Goal: Information Seeking & Learning: Learn about a topic

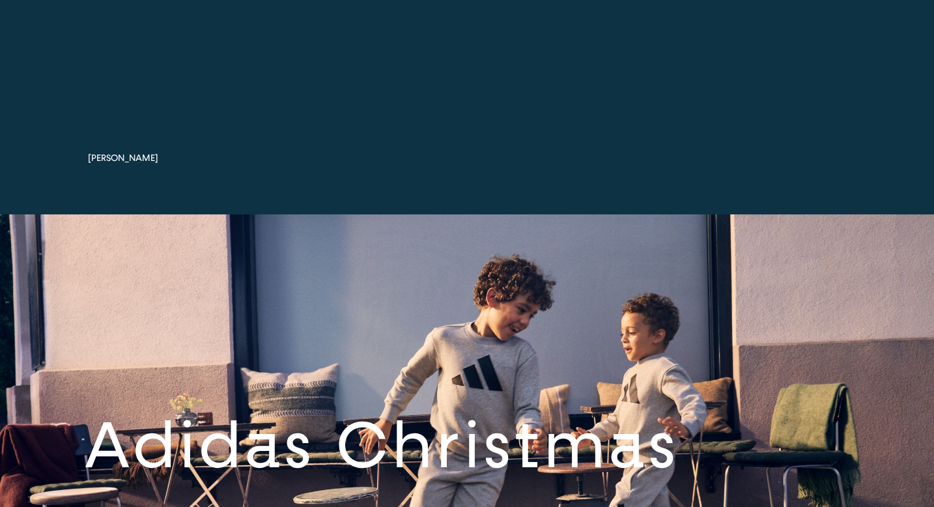
scroll to position [5166, 0]
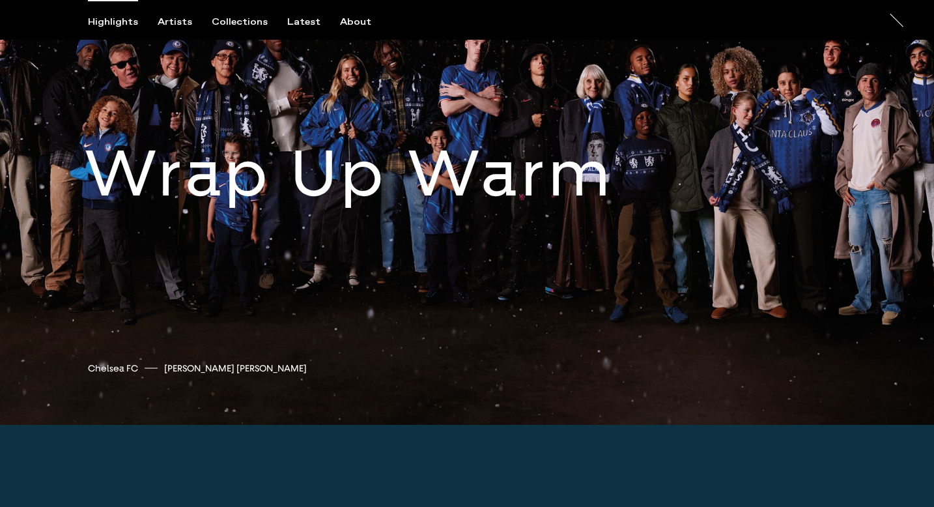
click at [278, 184] on link at bounding box center [467, 184] width 934 height 482
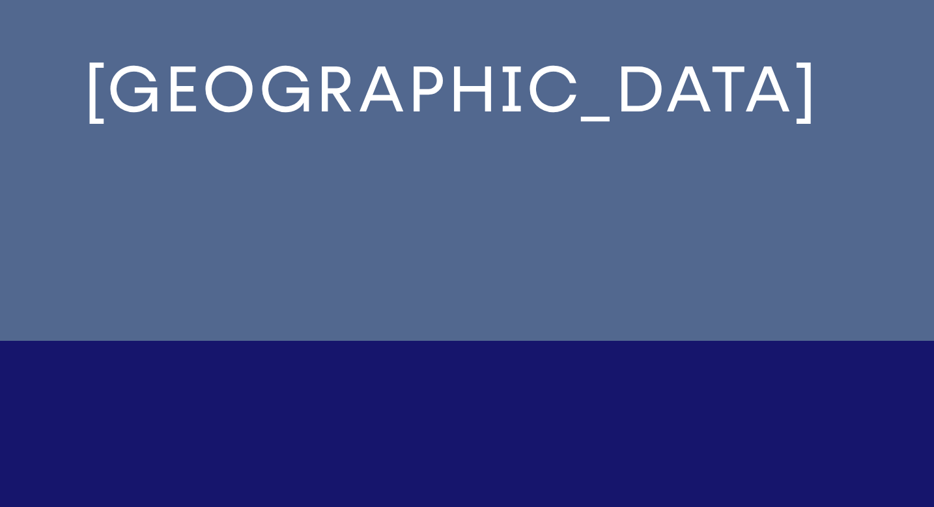
scroll to position [3901, 0]
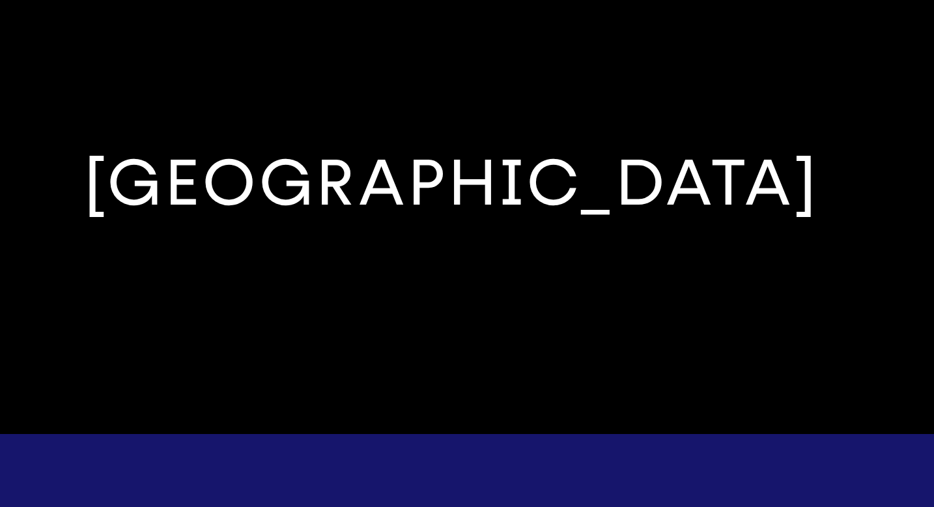
click at [260, 195] on link at bounding box center [467, 193] width 934 height 482
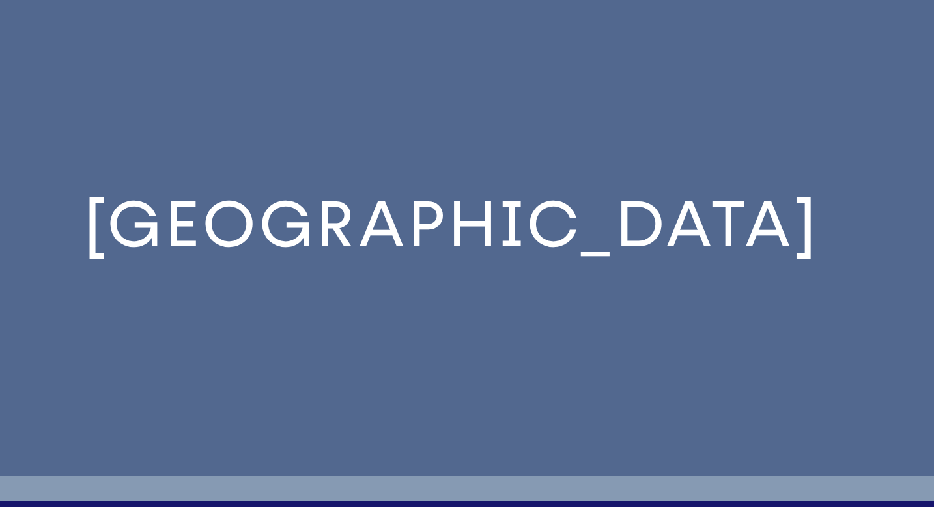
scroll to position [3853, 0]
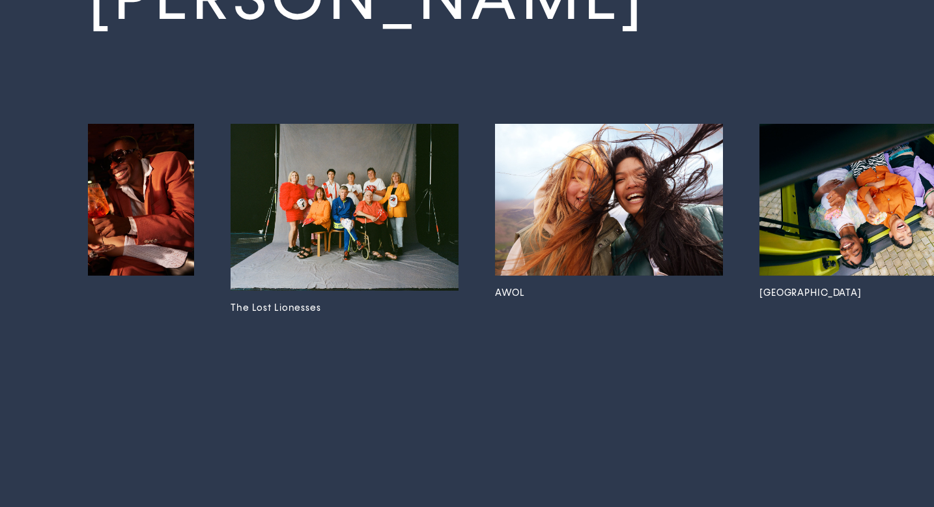
scroll to position [2654, 0]
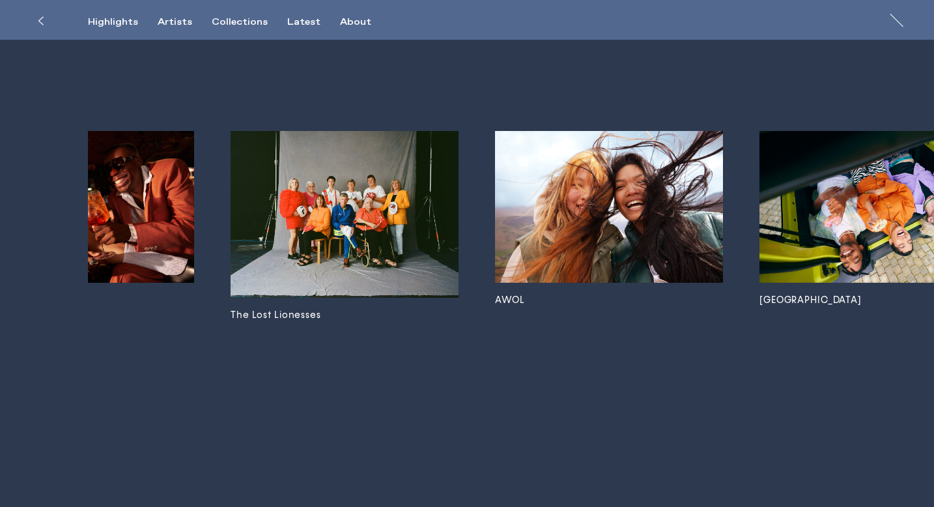
click at [416, 224] on img at bounding box center [345, 214] width 228 height 167
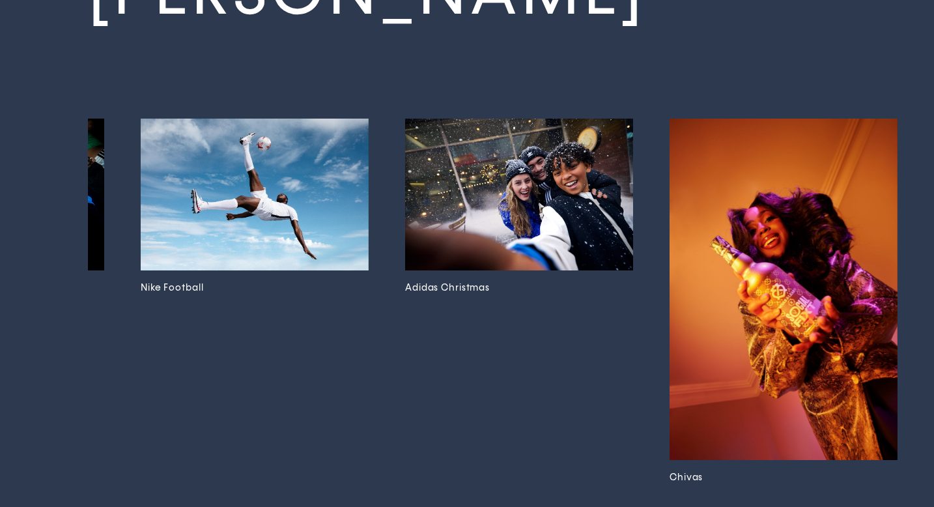
scroll to position [2667, 0]
click at [318, 218] on img at bounding box center [255, 194] width 228 height 152
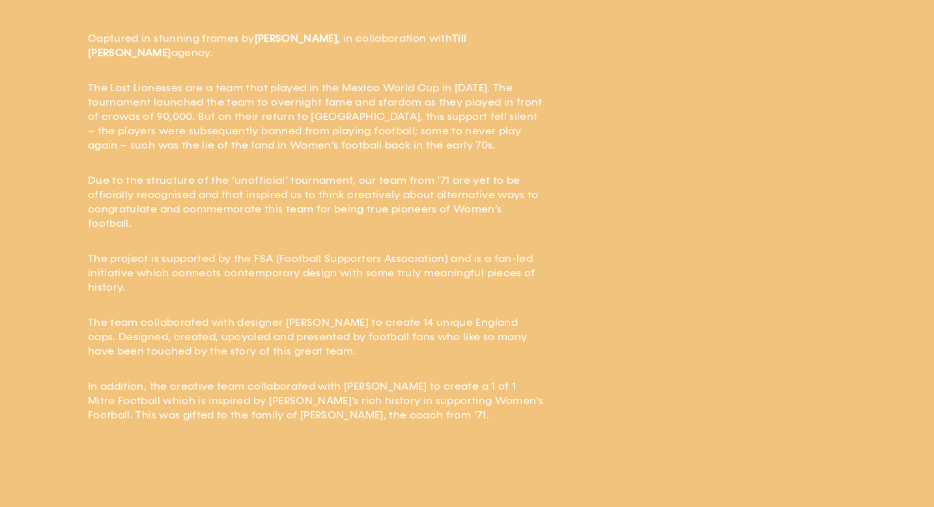
scroll to position [502, 0]
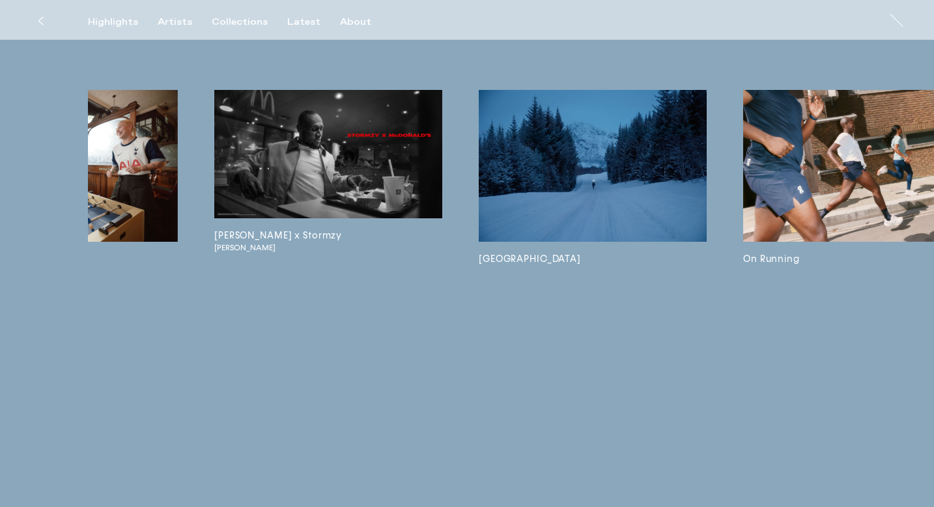
scroll to position [0, 1739]
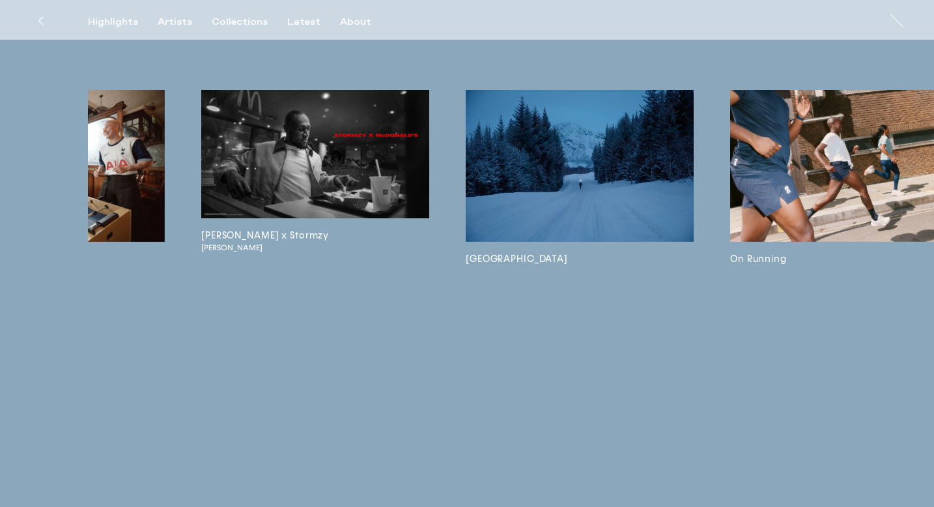
click at [624, 308] on link "[GEOGRAPHIC_DATA]" at bounding box center [580, 273] width 228 height 367
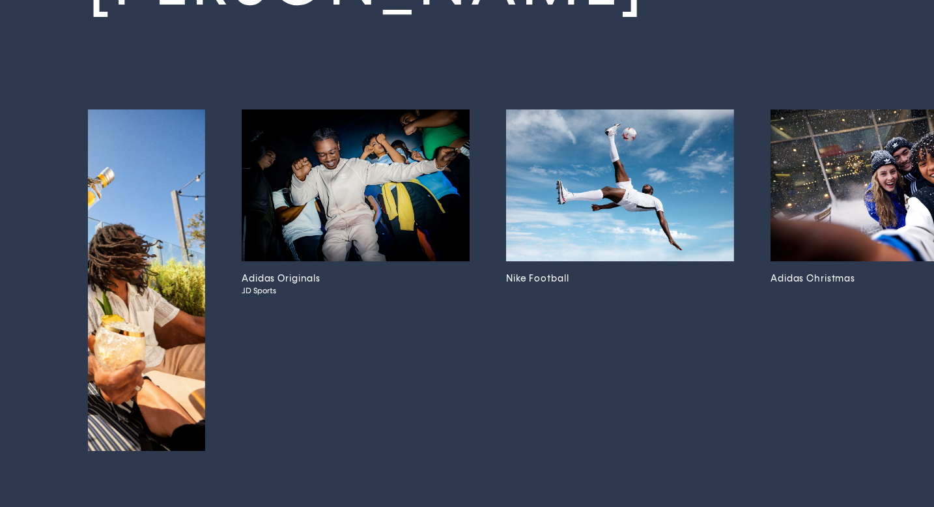
scroll to position [0, 9018]
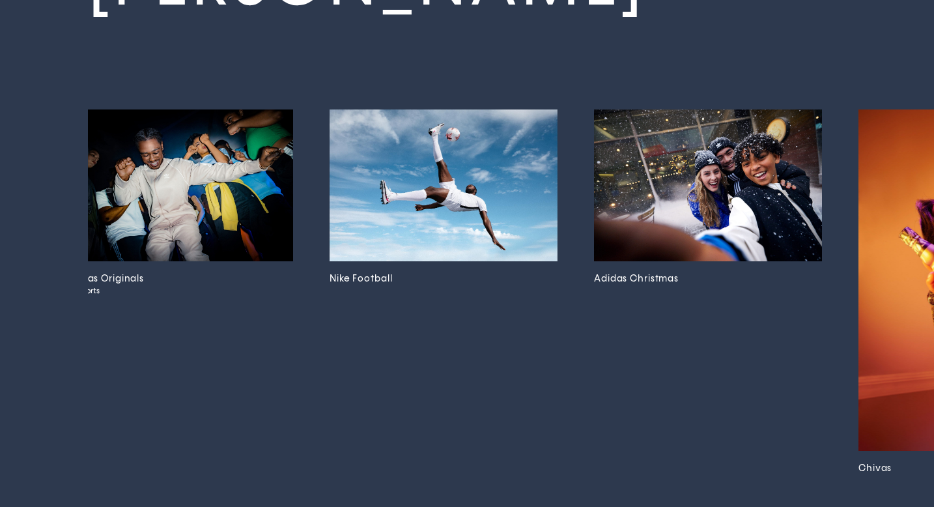
click at [488, 198] on img at bounding box center [444, 185] width 228 height 152
